Goal: Task Accomplishment & Management: Use online tool/utility

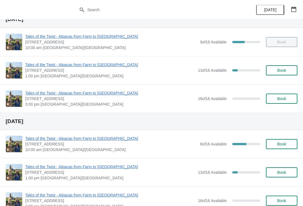
scroll to position [24, 0]
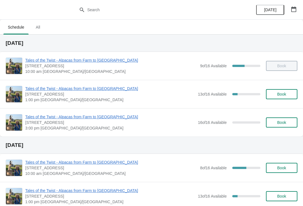
click at [36, 86] on span "Tales of the Twist - Alpacas from Farm to [GEOGRAPHIC_DATA]" at bounding box center [110, 89] width 170 height 6
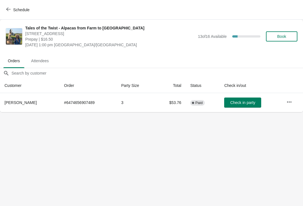
click at [243, 107] on button "Check in party" at bounding box center [242, 103] width 37 height 10
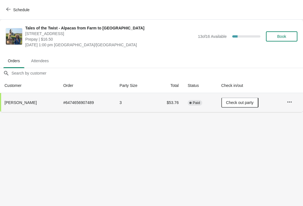
click at [18, 14] on button "Schedule" at bounding box center [18, 10] width 31 height 10
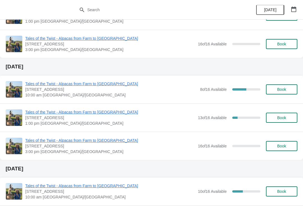
scroll to position [81, 0]
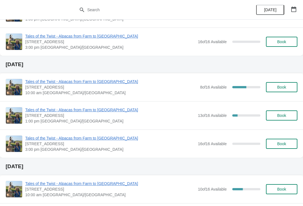
click at [80, 83] on span "Tales of the Twist - Alpacas from Farm to [GEOGRAPHIC_DATA]" at bounding box center [111, 82] width 172 height 6
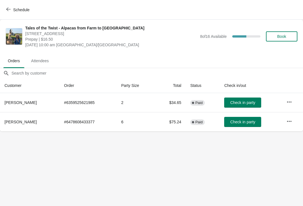
click at [31, 14] on button "Schedule" at bounding box center [18, 10] width 31 height 10
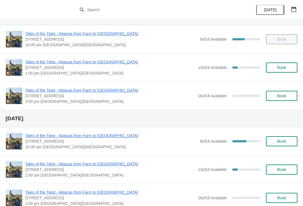
scroll to position [26, 0]
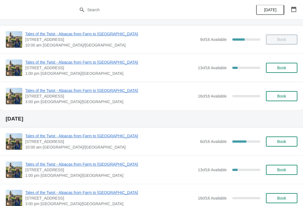
click at [94, 166] on span "Tales of the Twist - Alpacas from Farm to [GEOGRAPHIC_DATA]" at bounding box center [110, 164] width 170 height 6
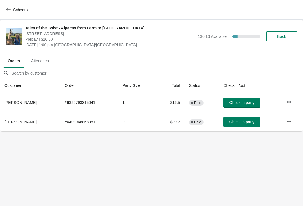
click at [36, 66] on button "Attendees" at bounding box center [40, 61] width 29 height 15
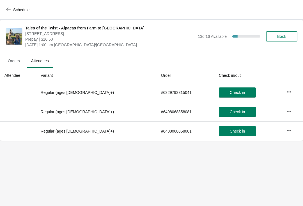
click at [24, 12] on button "Schedule" at bounding box center [18, 10] width 31 height 10
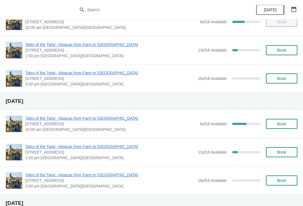
scroll to position [46, 0]
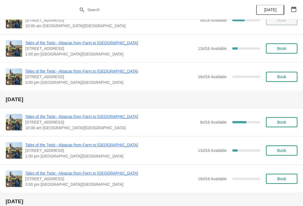
click at [94, 117] on span "Tales of the Twist - Alpacas from Farm to [GEOGRAPHIC_DATA]" at bounding box center [111, 117] width 172 height 6
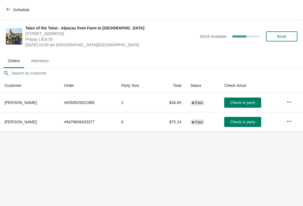
scroll to position [0, 0]
click at [43, 64] on span "Attendees" at bounding box center [40, 61] width 27 height 10
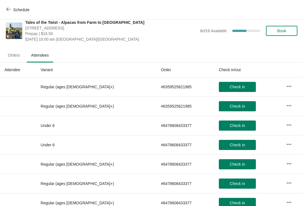
scroll to position [6, 0]
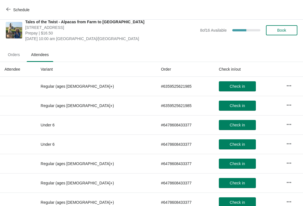
click at [21, 6] on button "Schedule" at bounding box center [18, 10] width 31 height 10
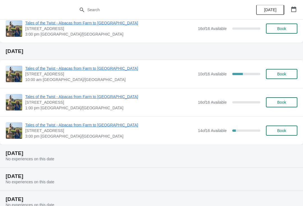
scroll to position [197, 0]
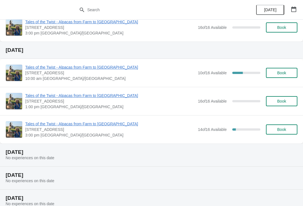
click at [92, 73] on span "[STREET_ADDRESS]" at bounding box center [110, 73] width 170 height 6
click at [37, 124] on span "Tales of the Twist - Alpacas from Farm to [GEOGRAPHIC_DATA]" at bounding box center [110, 124] width 170 height 6
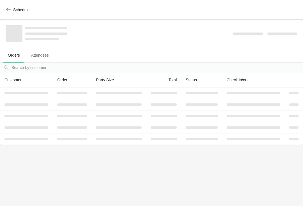
click at [31, 58] on span "Attendees" at bounding box center [40, 55] width 27 height 10
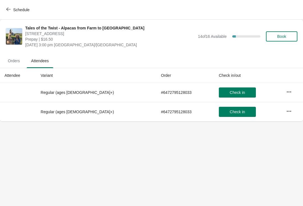
click at [8, 64] on span "Orders" at bounding box center [13, 61] width 21 height 10
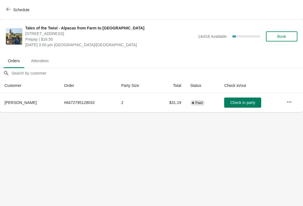
click at [13, 10] on span "Schedule" at bounding box center [18, 9] width 22 height 5
